Goal: Transaction & Acquisition: Purchase product/service

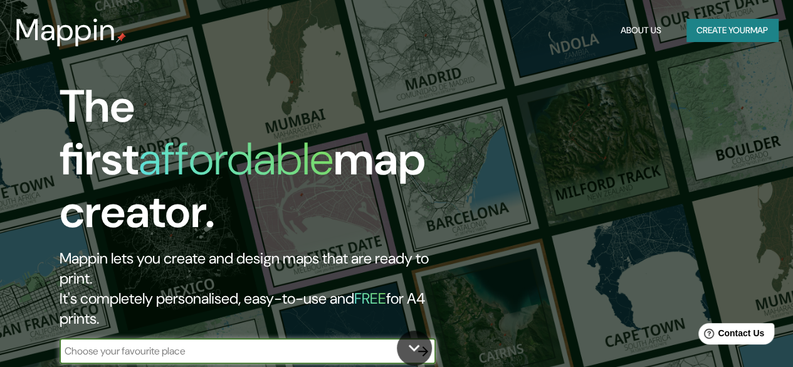
click at [759, 29] on button "Create your map" at bounding box center [733, 30] width 92 height 23
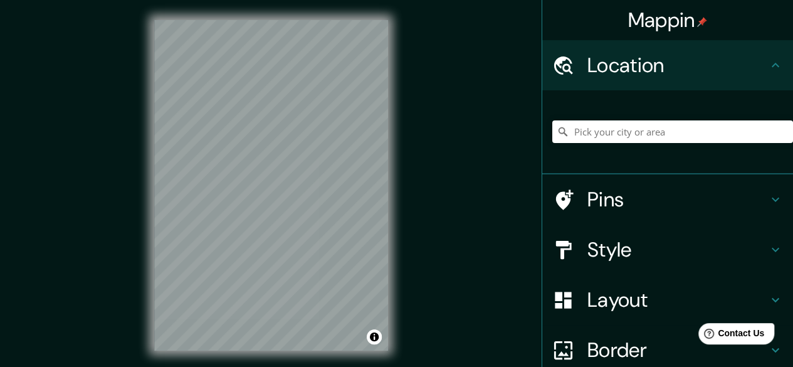
click at [655, 193] on h4 "Pins" at bounding box center [678, 199] width 181 height 25
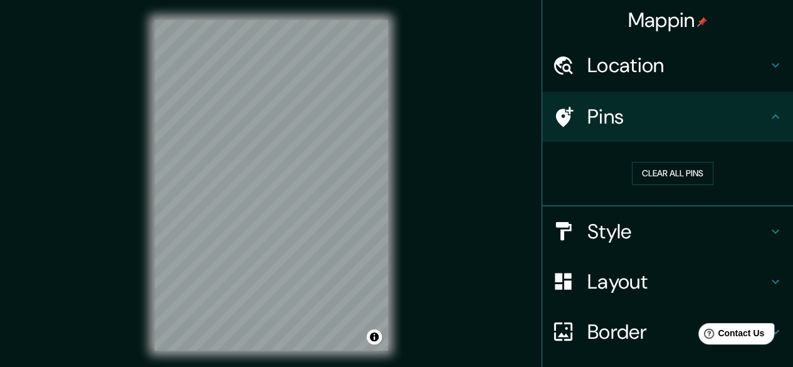
click at [639, 228] on h4 "Style" at bounding box center [678, 231] width 181 height 25
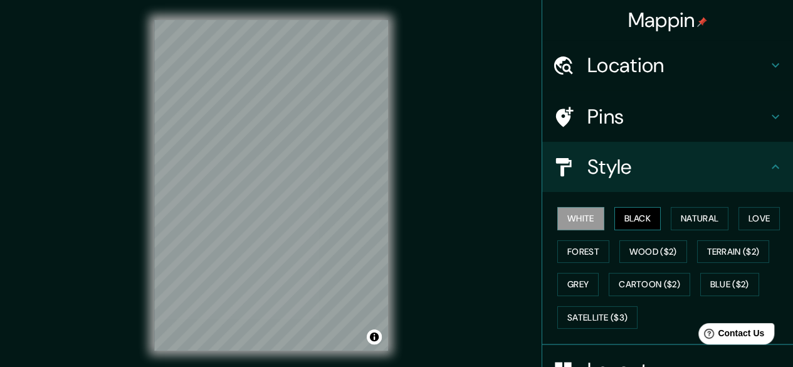
click at [636, 217] on button "Black" at bounding box center [638, 218] width 47 height 23
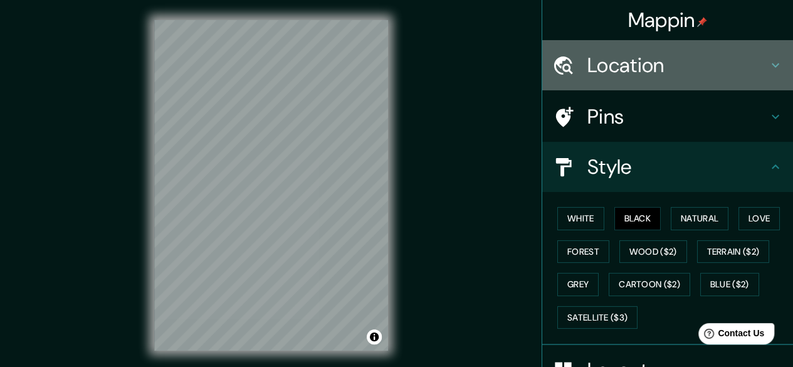
click at [609, 71] on h4 "Location" at bounding box center [678, 65] width 181 height 25
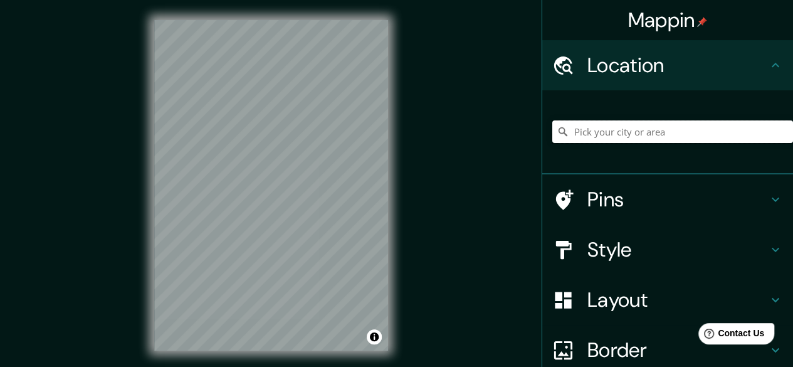
click at [626, 133] on input "Pick your city or area" at bounding box center [672, 131] width 241 height 23
paste input "-2.211009, -79.930515"
type input "-2.211009, -79.930515"
click at [588, 285] on div "Layout" at bounding box center [667, 300] width 251 height 50
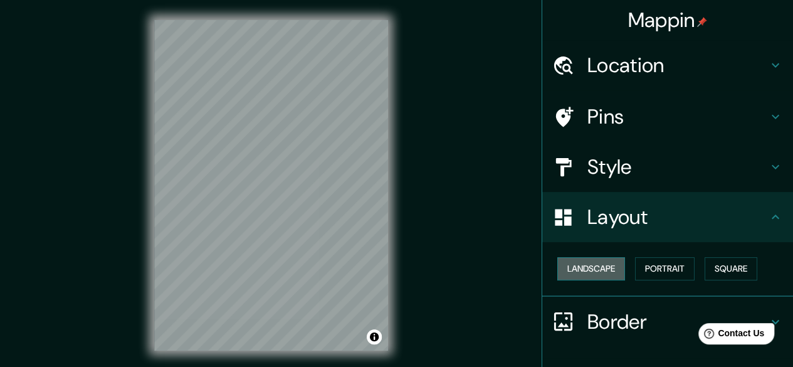
click at [584, 268] on button "Landscape" at bounding box center [591, 268] width 68 height 23
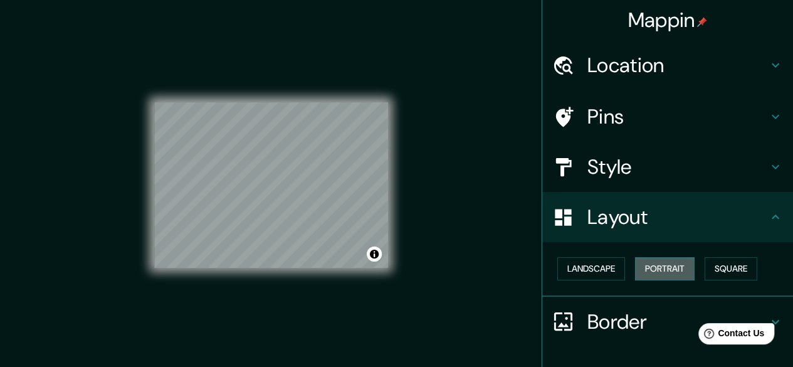
click at [637, 265] on button "Portrait" at bounding box center [665, 268] width 60 height 23
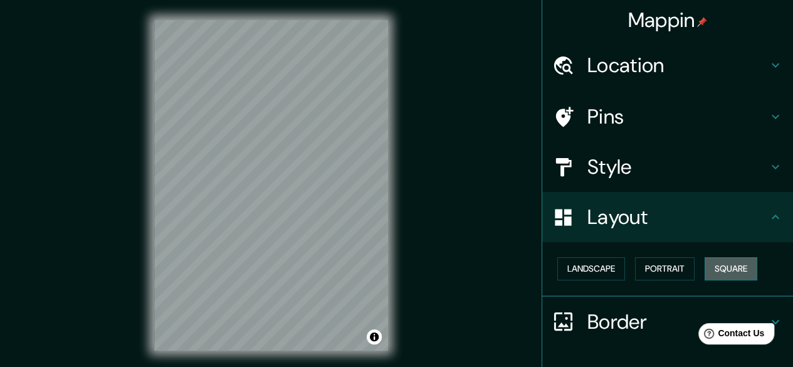
click at [744, 265] on button "Square" at bounding box center [731, 268] width 53 height 23
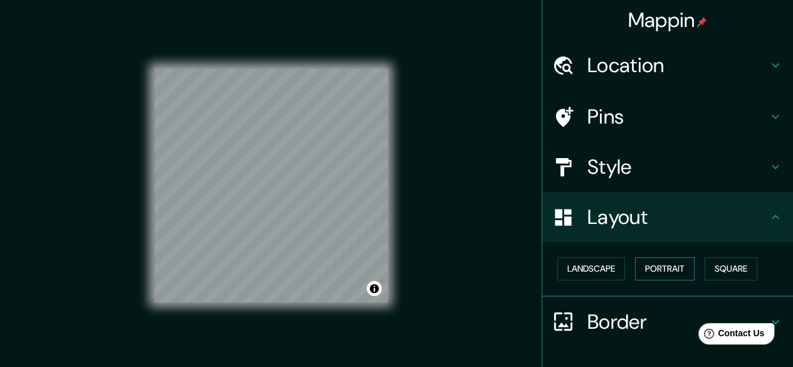
click at [672, 268] on button "Portrait" at bounding box center [665, 268] width 60 height 23
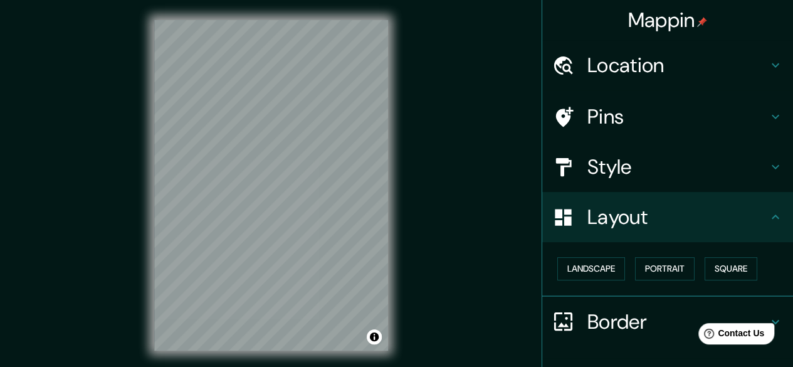
click at [517, 130] on div "Mappin Location [GEOGRAPHIC_DATA] Pins Style Layout Landscape Portrait Square B…" at bounding box center [396, 195] width 793 height 391
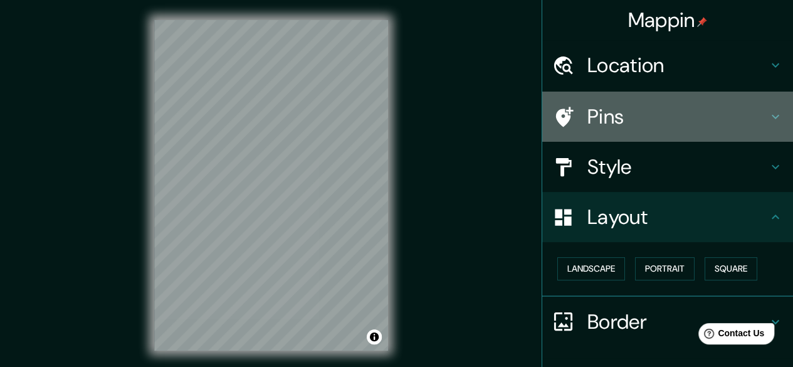
click at [615, 118] on h4 "Pins" at bounding box center [678, 116] width 181 height 25
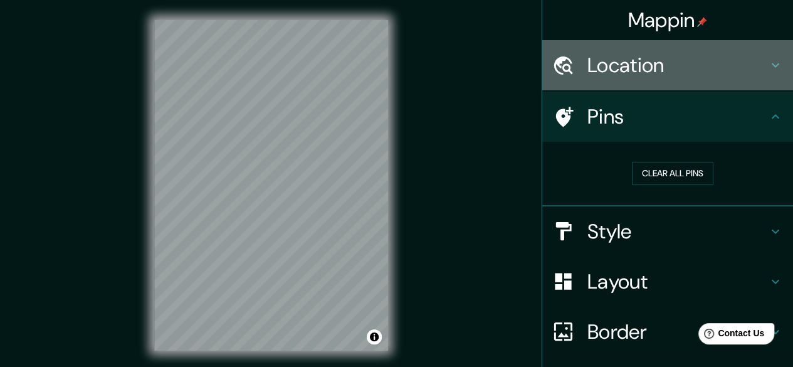
click at [632, 64] on h4 "Location" at bounding box center [678, 65] width 181 height 25
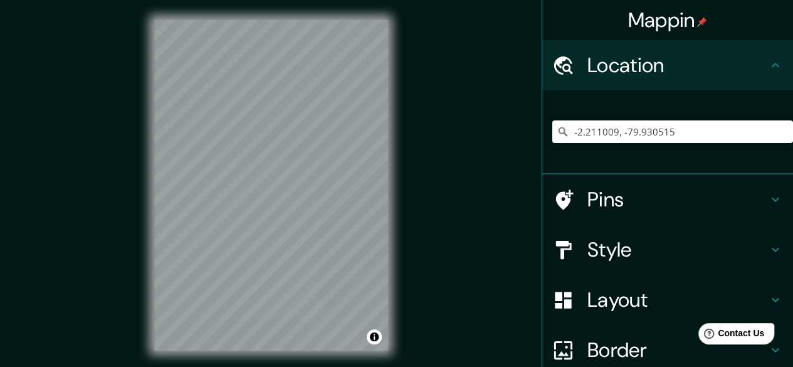
click at [677, 112] on div "-2.211009, -79.930515" at bounding box center [672, 131] width 241 height 63
click at [678, 129] on input "-2.211009, -79.930515" at bounding box center [672, 131] width 241 height 23
